Goal: Task Accomplishment & Management: Manage account settings

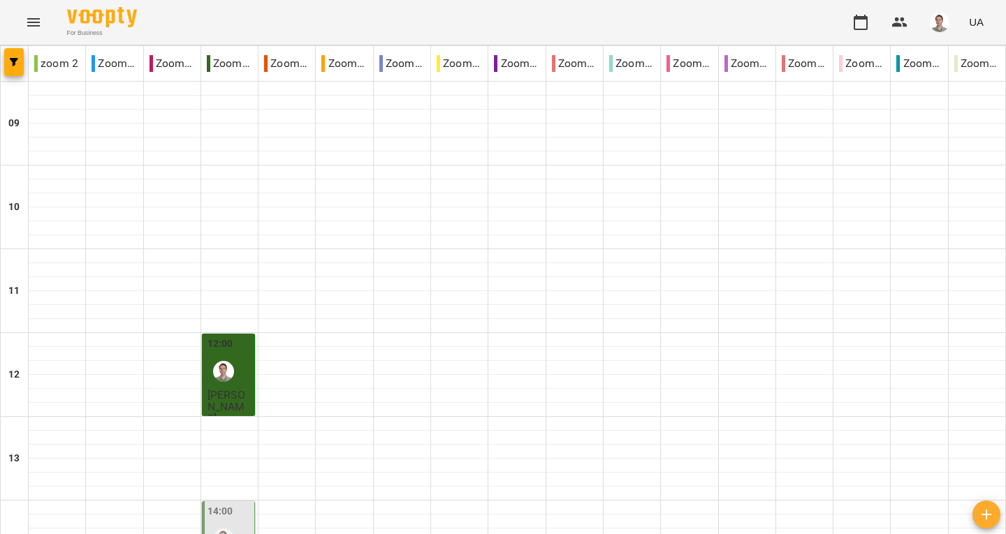
scroll to position [210, 0]
click at [228, 529] on img "Андрій" at bounding box center [223, 539] width 21 height 21
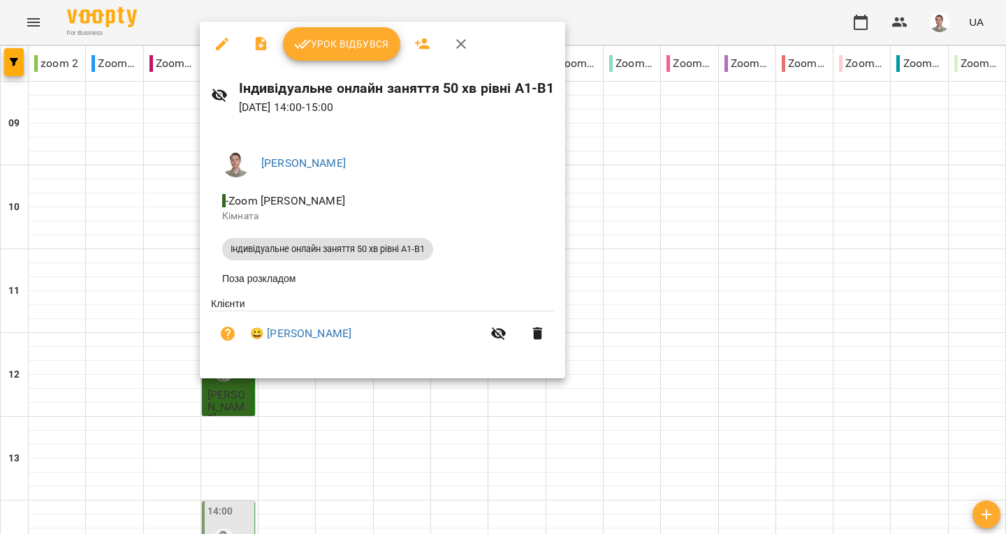
click at [462, 34] on button "button" at bounding box center [461, 44] width 34 height 34
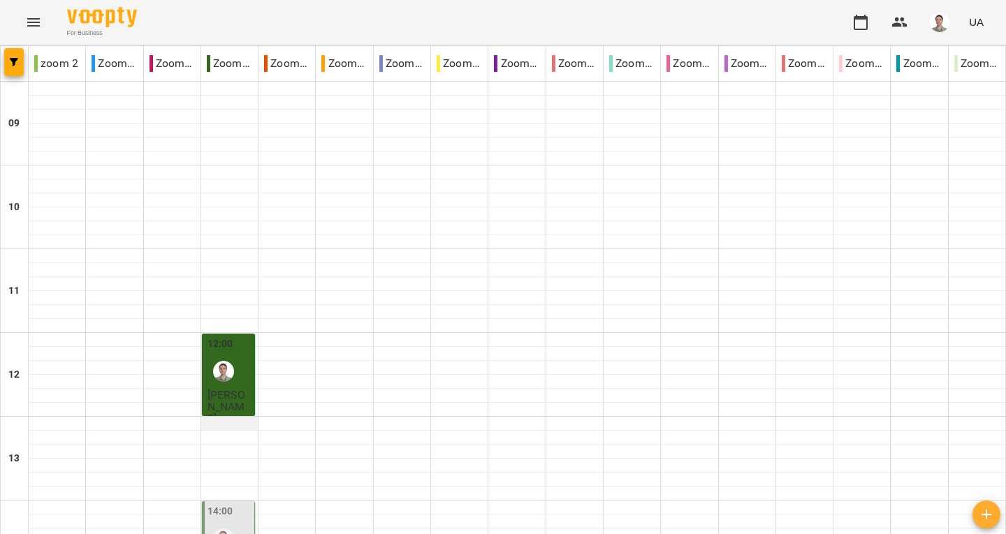
scroll to position [279, 0]
click at [236, 504] on div "14:00" at bounding box center [229, 529] width 44 height 51
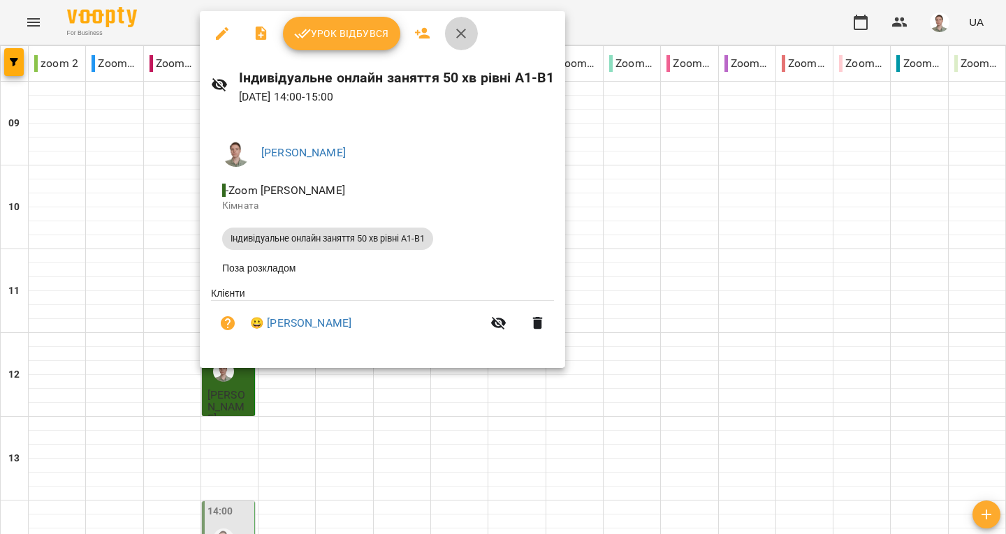
click at [468, 38] on icon "button" at bounding box center [461, 33] width 17 height 17
